Goal: Task Accomplishment & Management: Complete application form

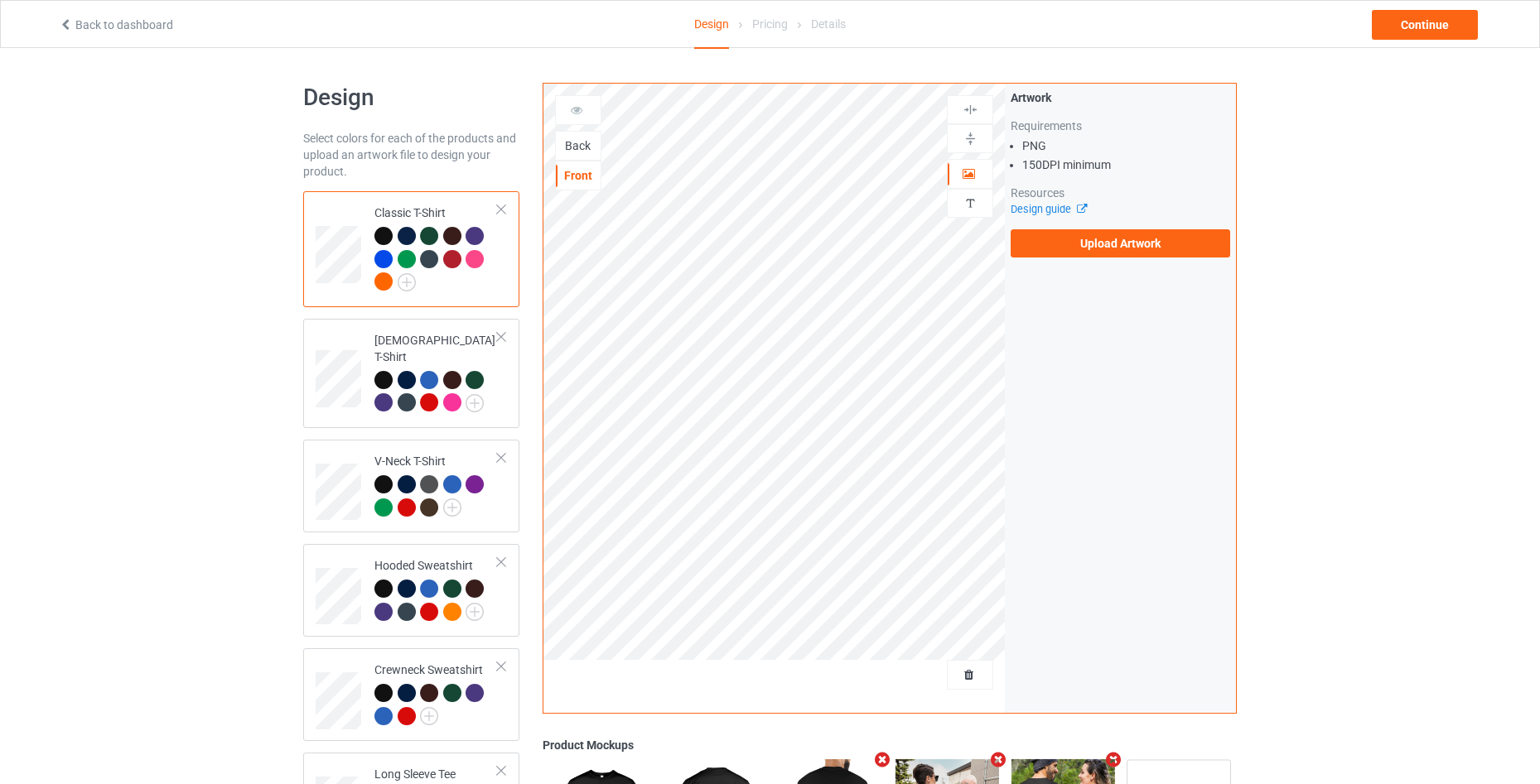
scroll to position [289, 0]
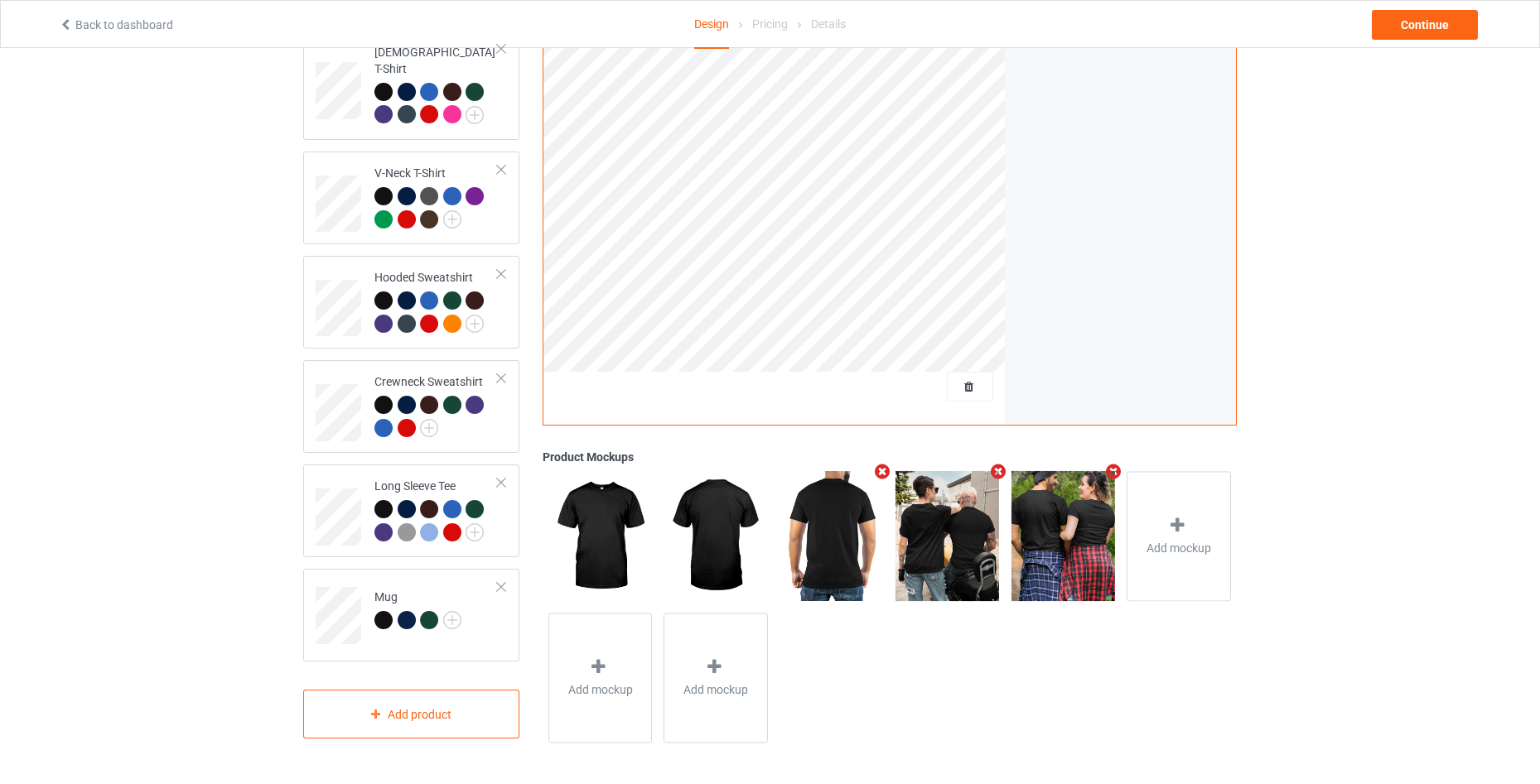
click at [881, 471] on icon "Remove mockup" at bounding box center [882, 471] width 21 height 18
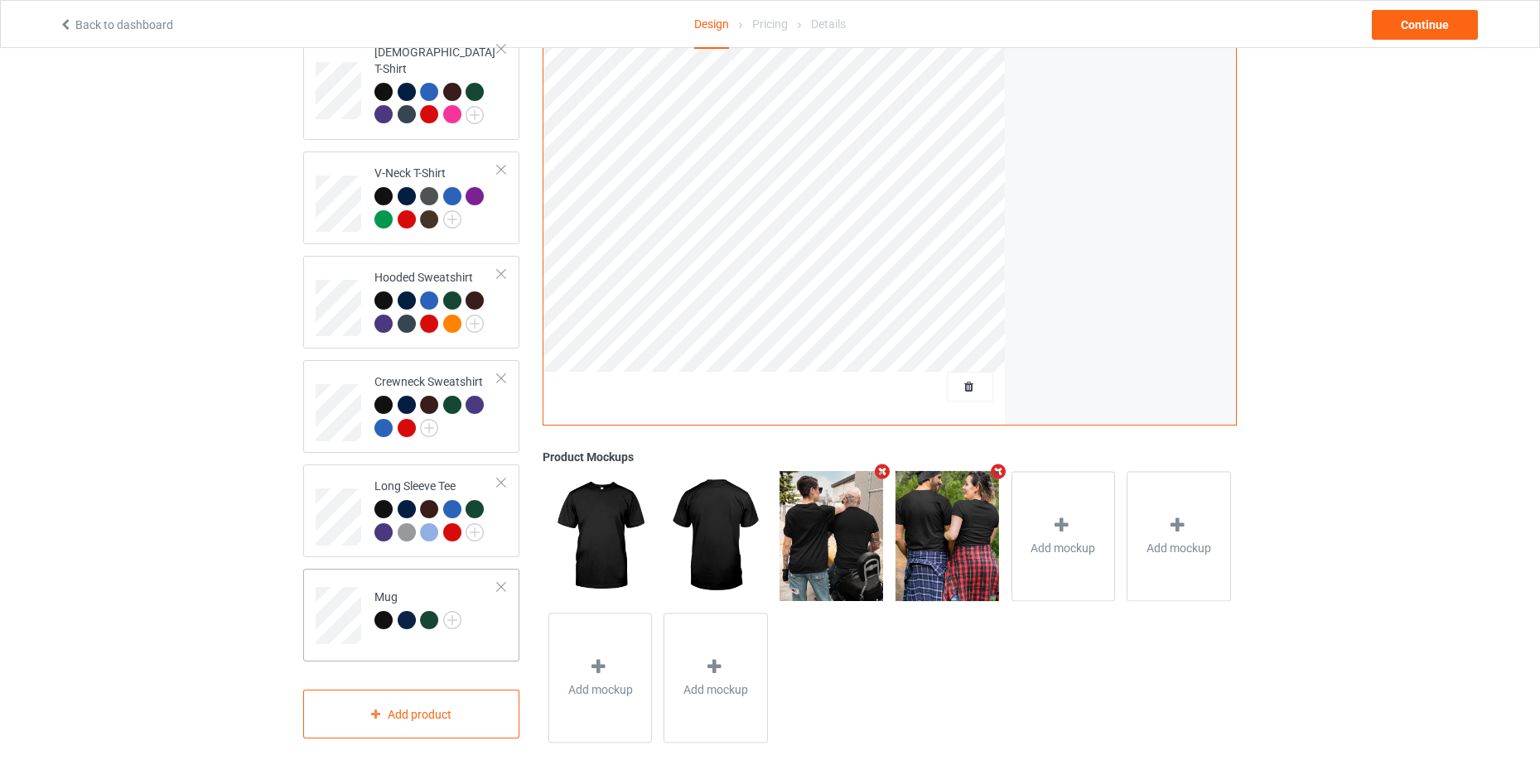
click at [502, 581] on div at bounding box center [501, 587] width 12 height 12
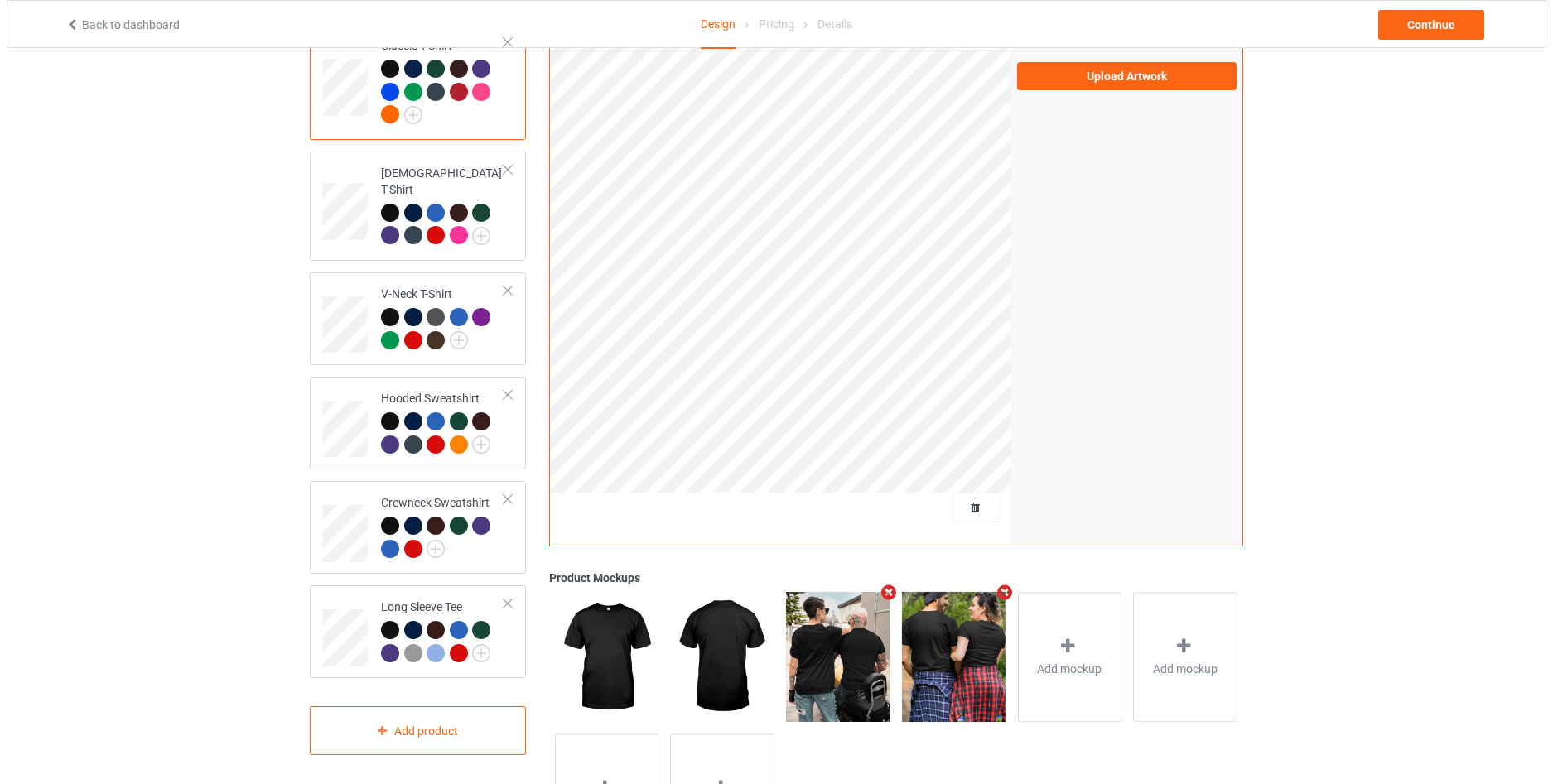
scroll to position [0, 0]
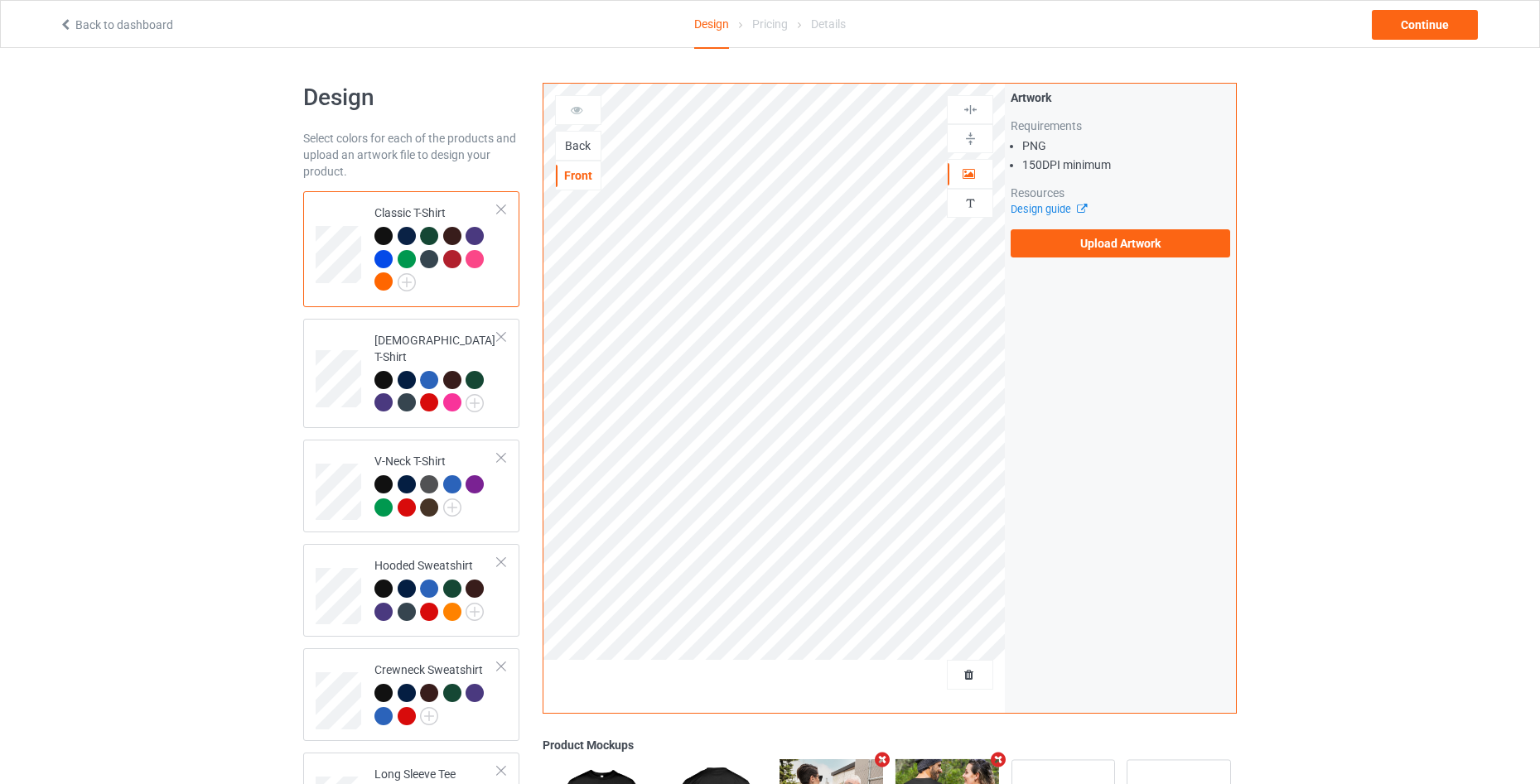
click at [588, 145] on div "Back" at bounding box center [578, 146] width 45 height 17
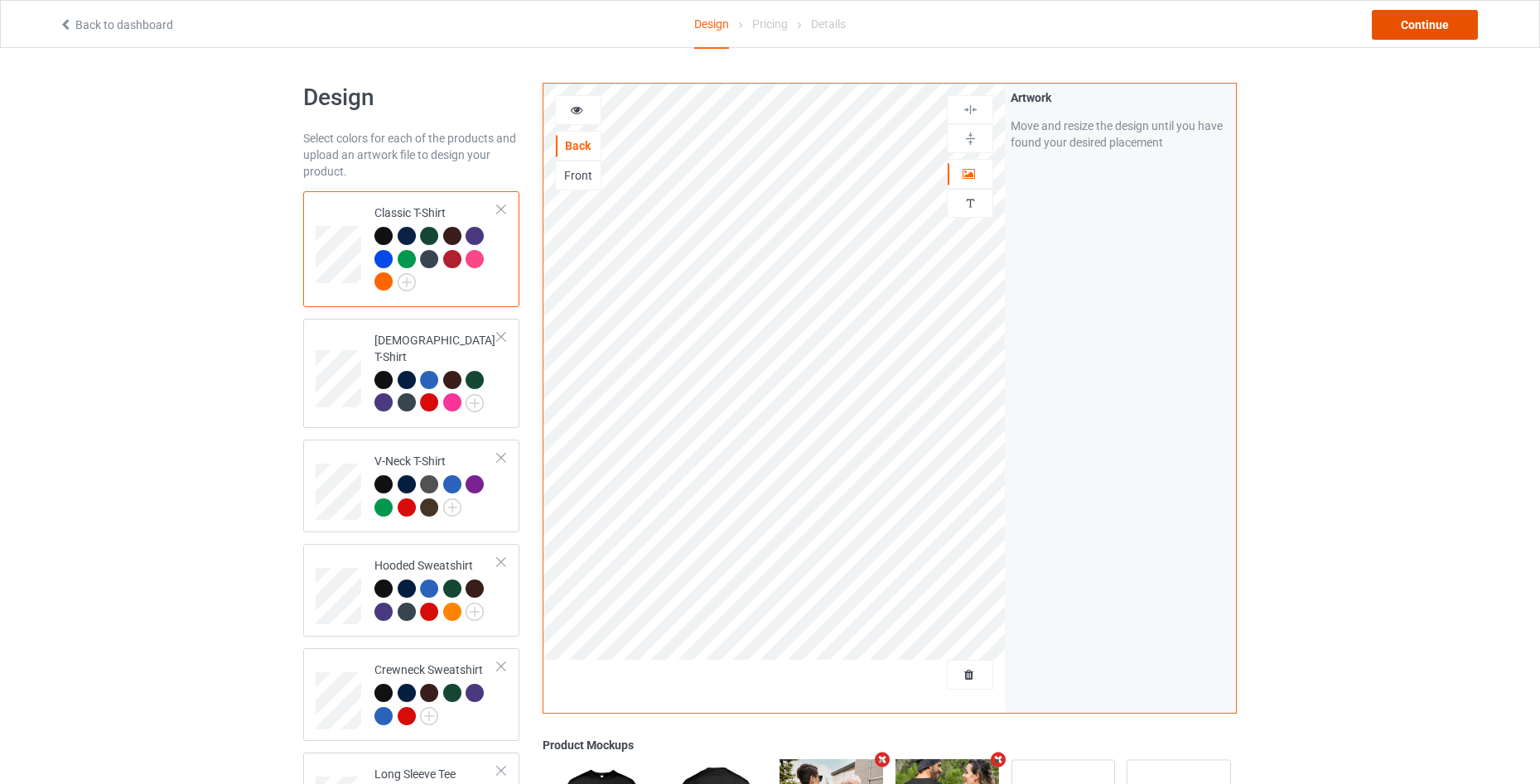
click at [1449, 27] on div "Continue" at bounding box center [1424, 25] width 106 height 30
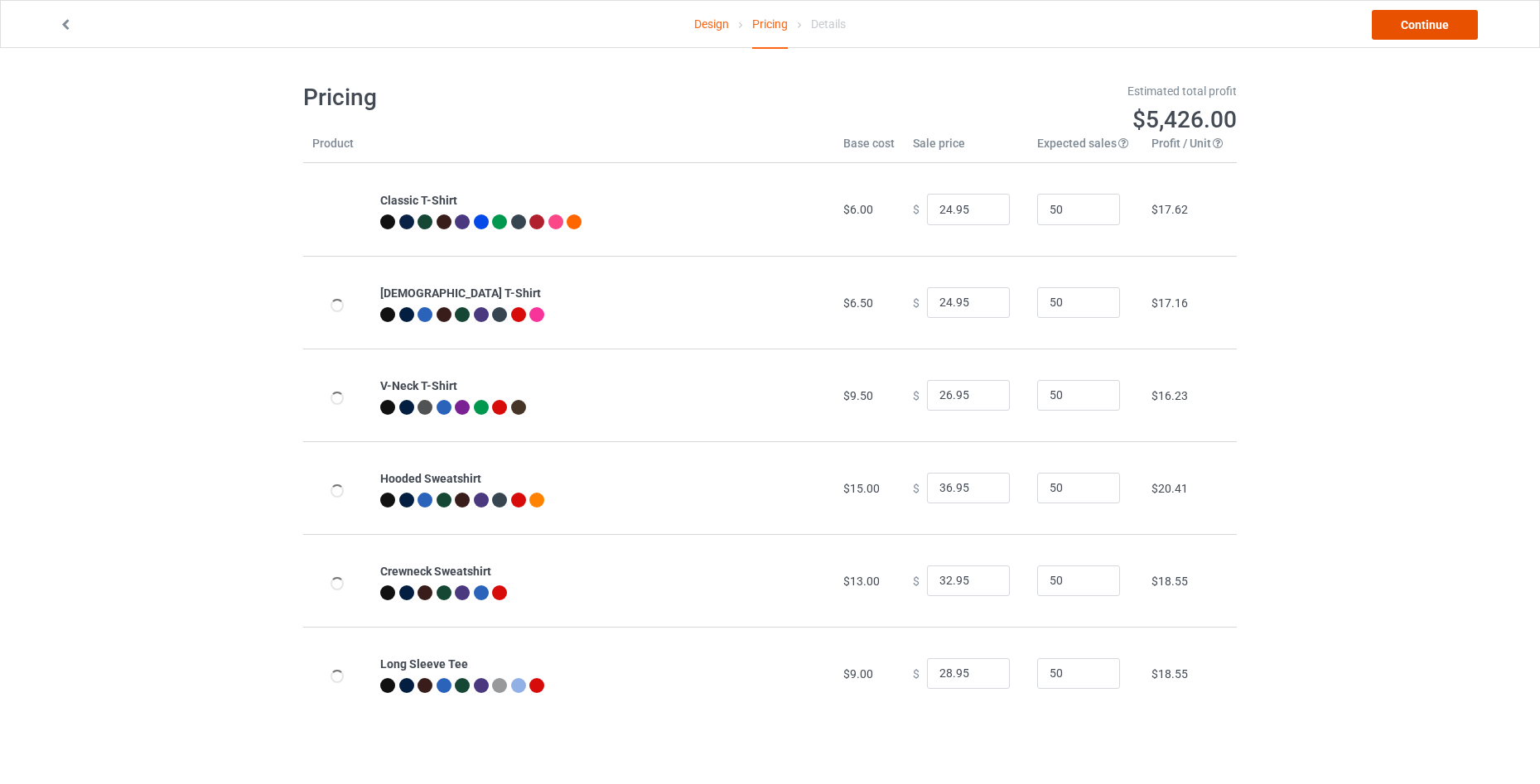
click at [1449, 27] on link "Continue" at bounding box center [1424, 25] width 106 height 30
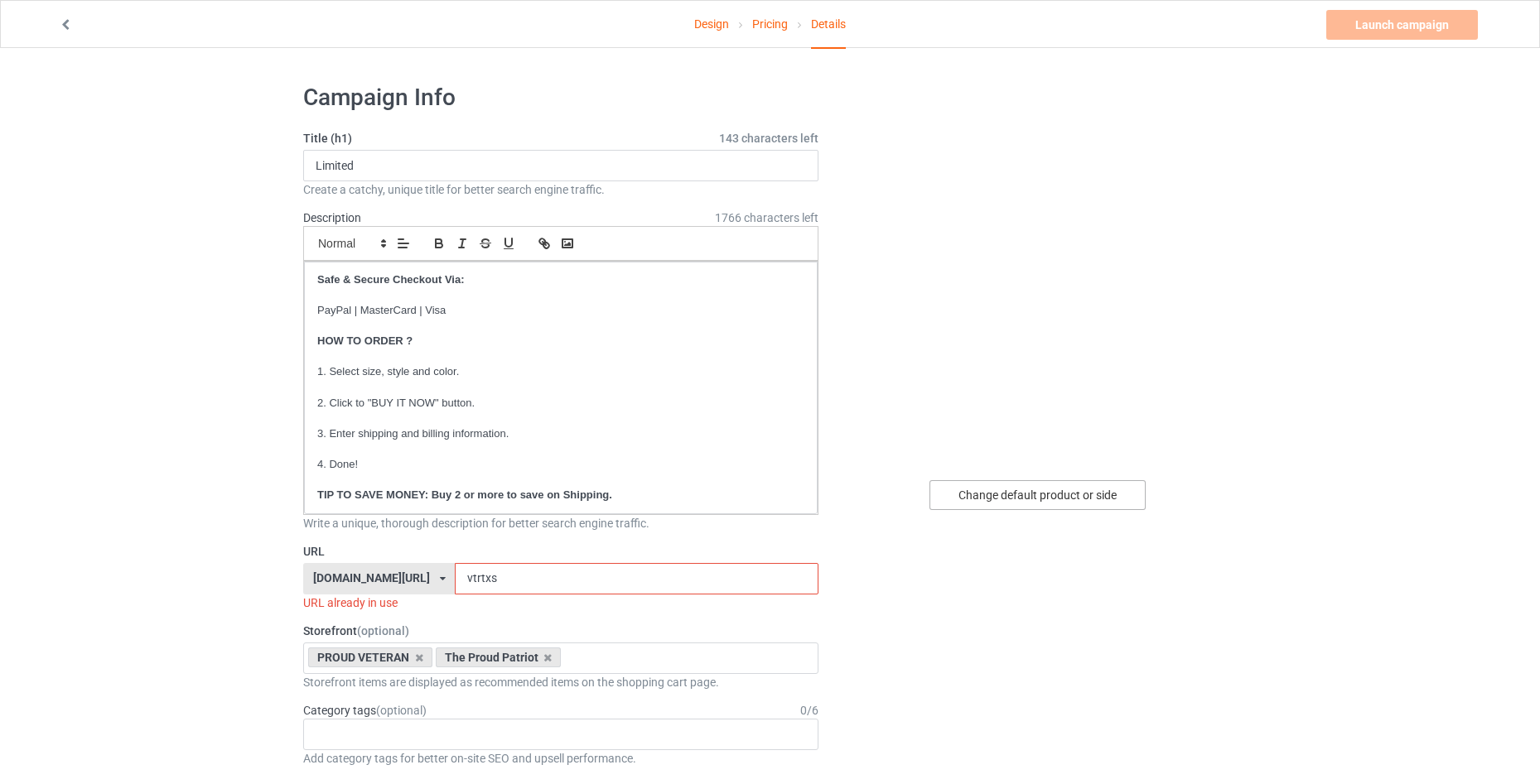
click at [1066, 504] on div "Change default product or side" at bounding box center [1037, 495] width 216 height 30
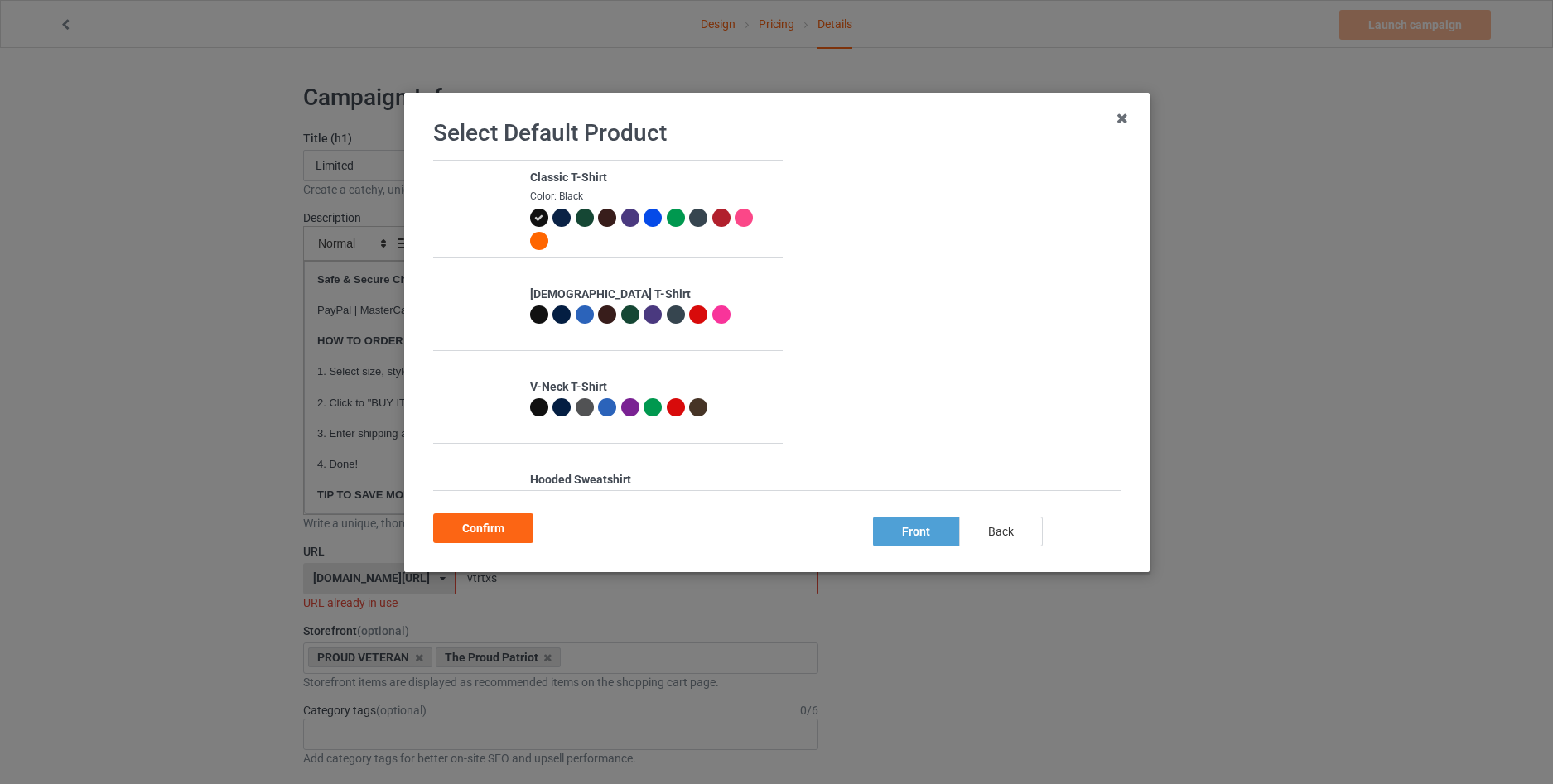
click at [980, 533] on div "back" at bounding box center [1000, 532] width 83 height 30
click at [565, 215] on div at bounding box center [561, 218] width 18 height 18
click at [491, 529] on div "Confirm" at bounding box center [483, 529] width 100 height 30
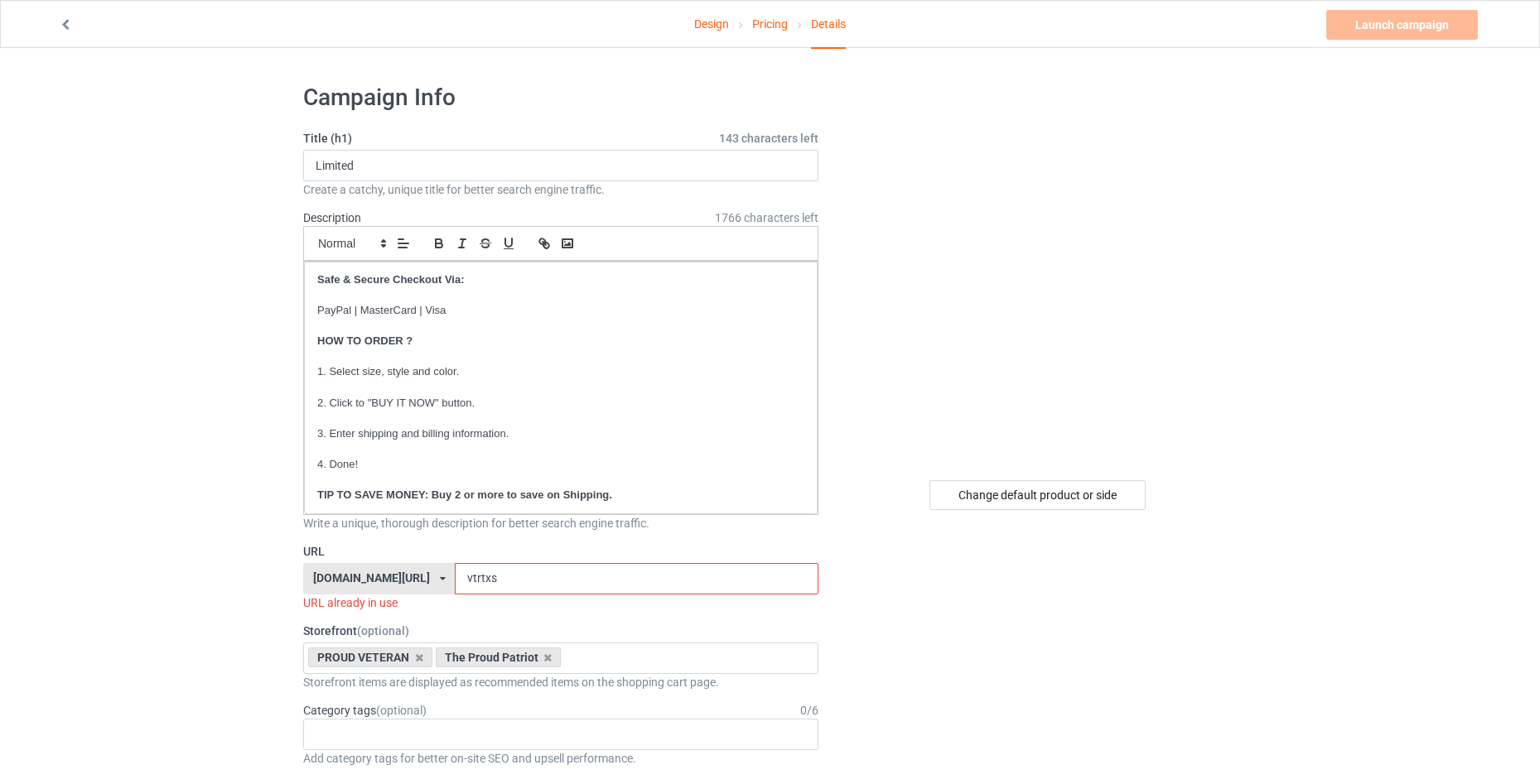
click at [493, 576] on input "vtrtxs" at bounding box center [636, 579] width 363 height 32
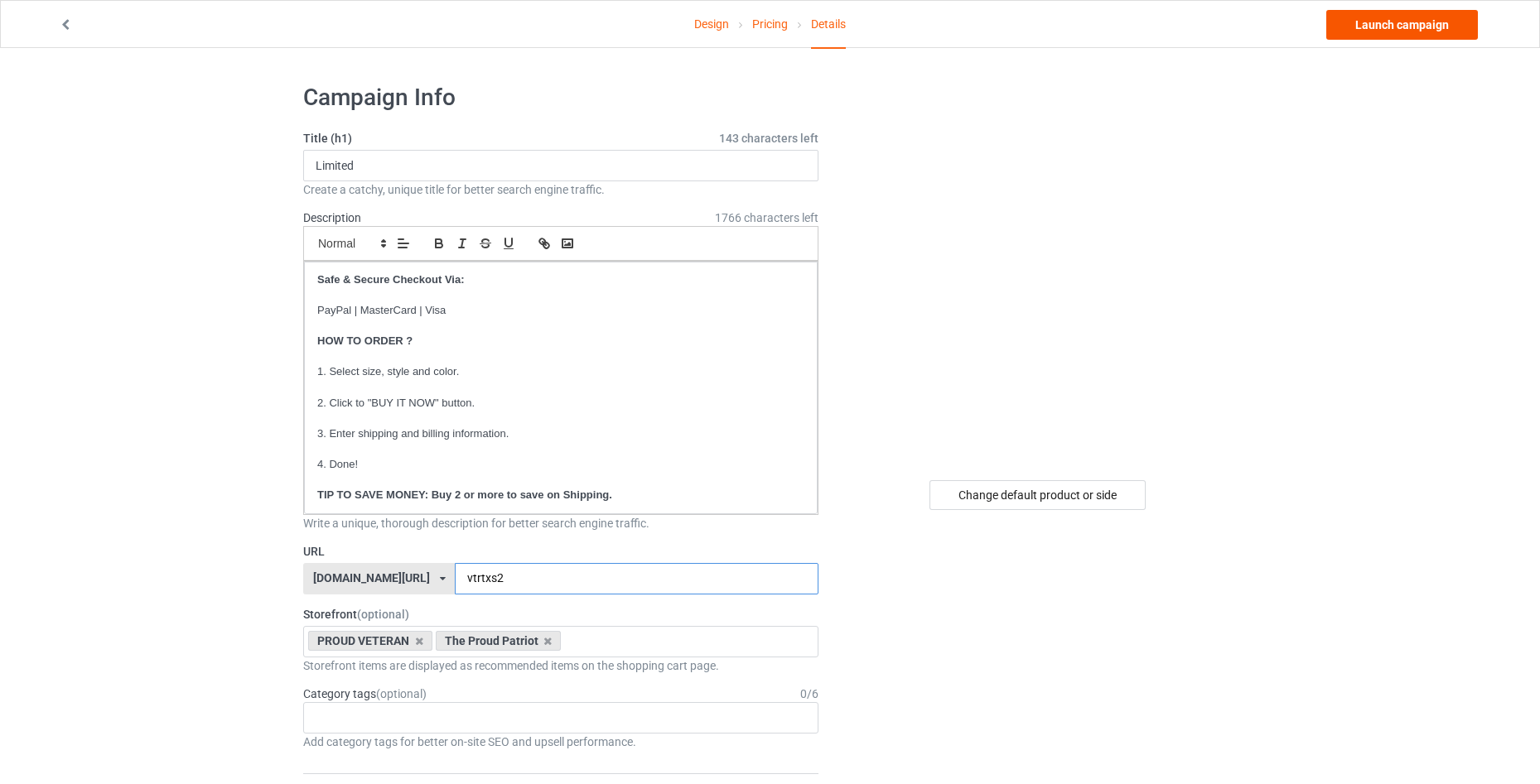
type input "vtrtxs2"
click at [1381, 28] on link "Launch campaign" at bounding box center [1402, 25] width 152 height 30
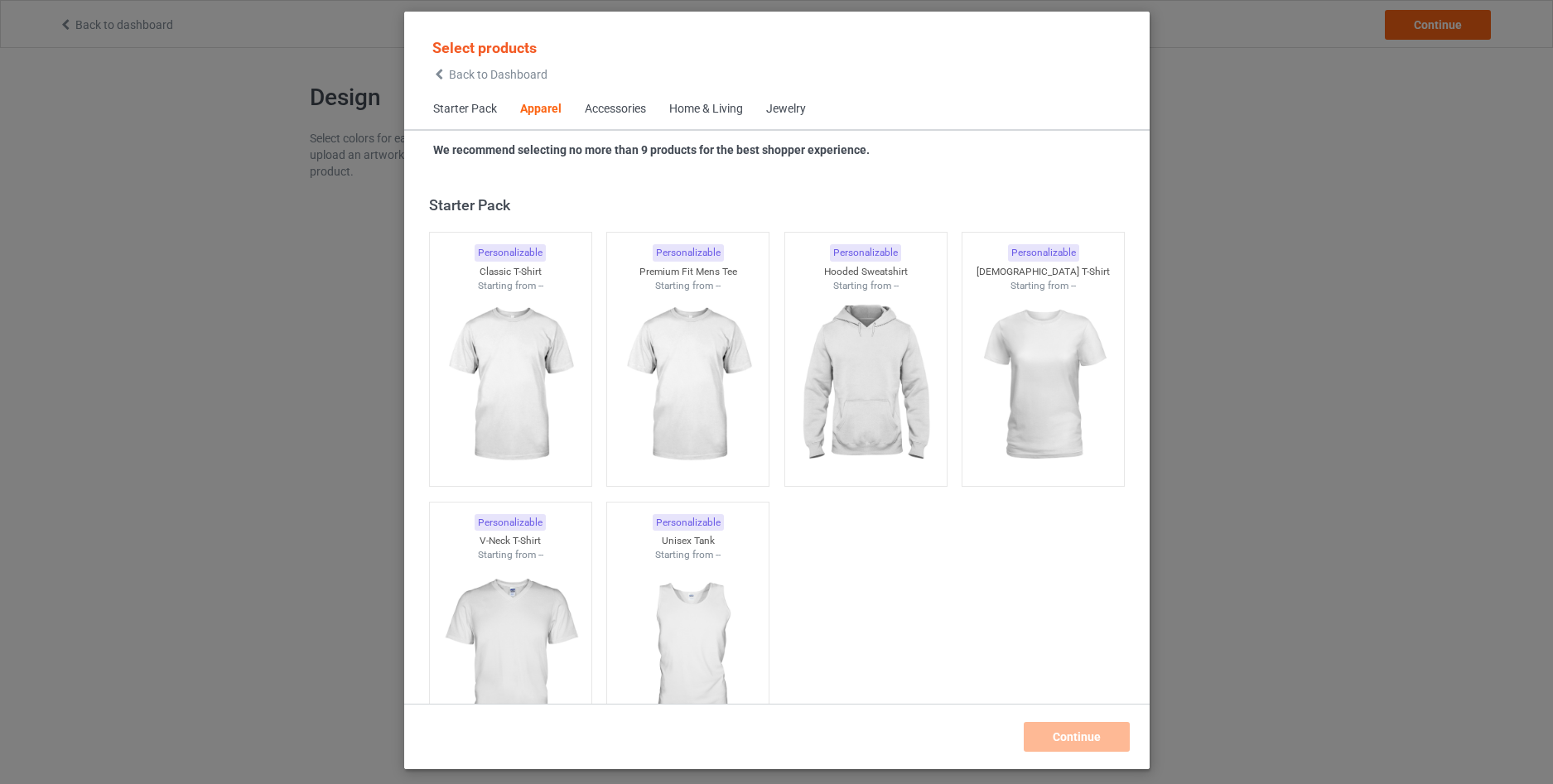
scroll to position [617, 0]
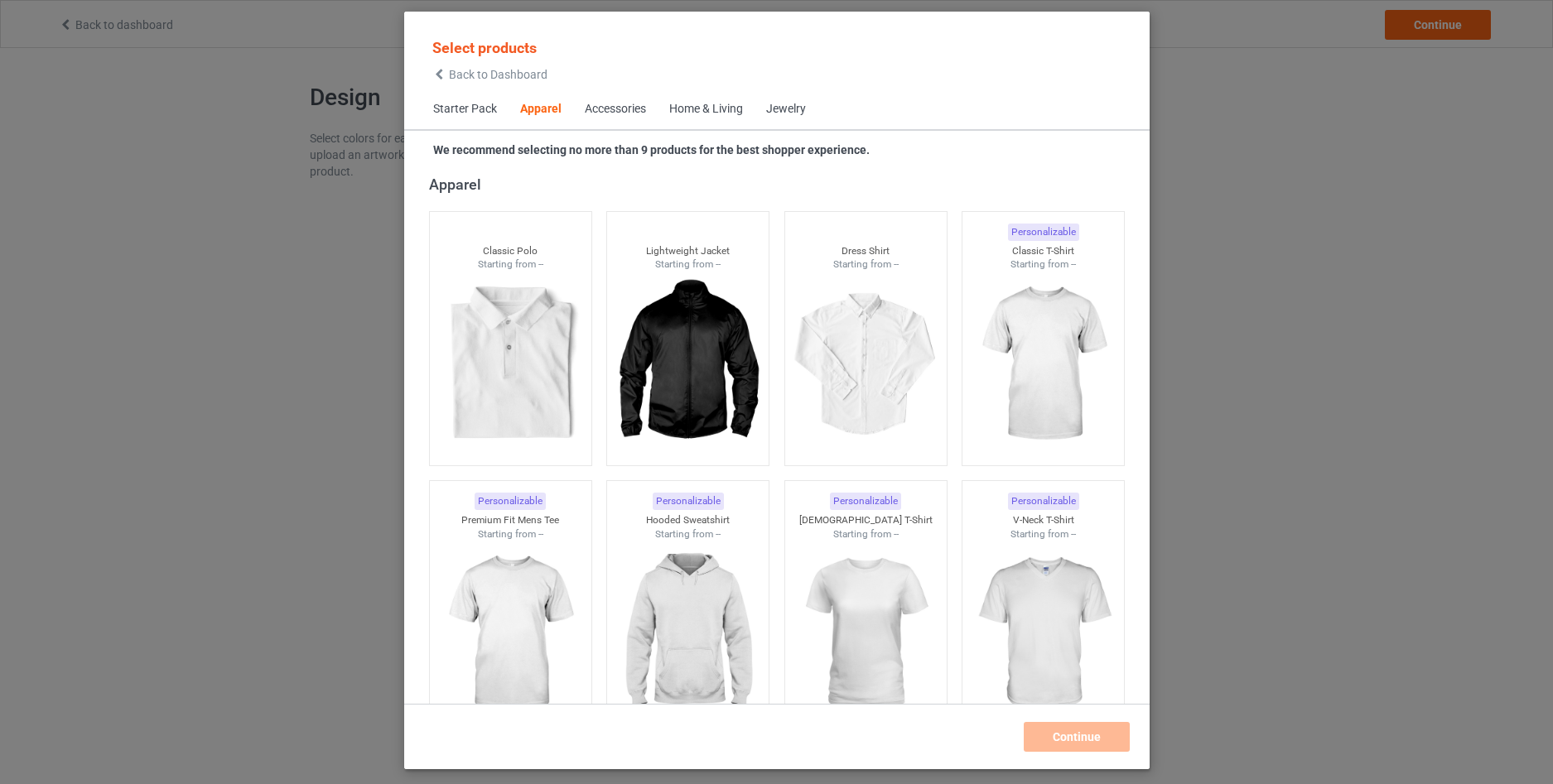
click at [455, 70] on span "Back to Dashboard" at bounding box center [498, 74] width 98 height 13
